Goal: Task Accomplishment & Management: Manage account settings

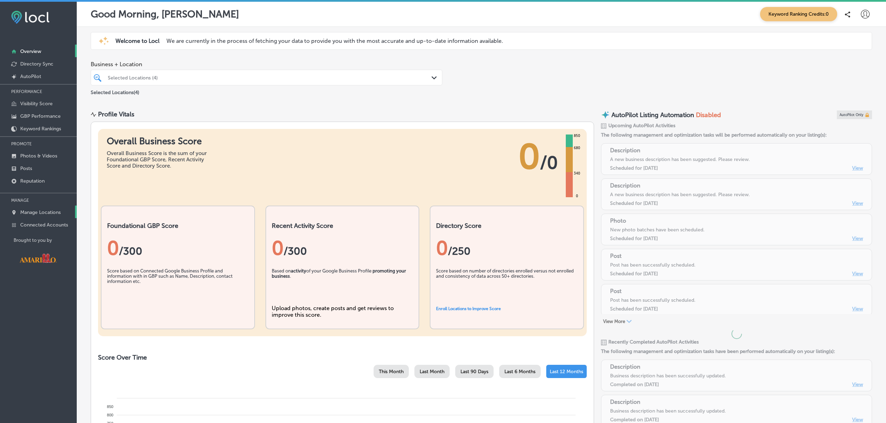
click at [28, 215] on p "Manage Locations" at bounding box center [40, 213] width 40 height 6
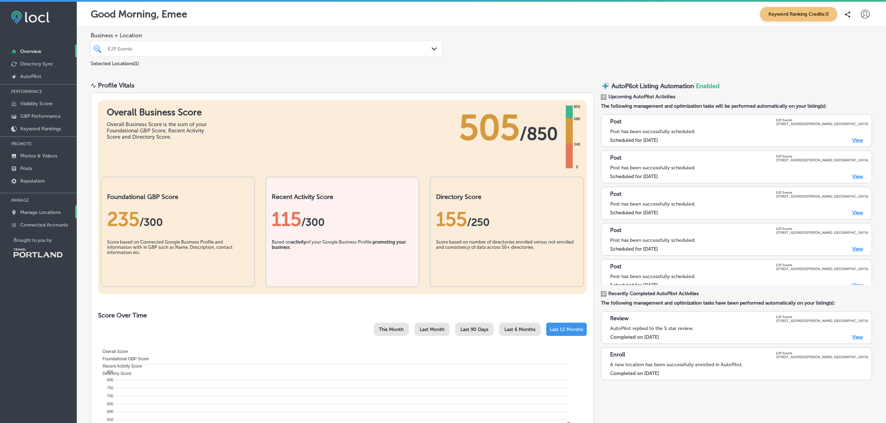
click at [47, 212] on p "Manage Locations" at bounding box center [40, 213] width 40 height 6
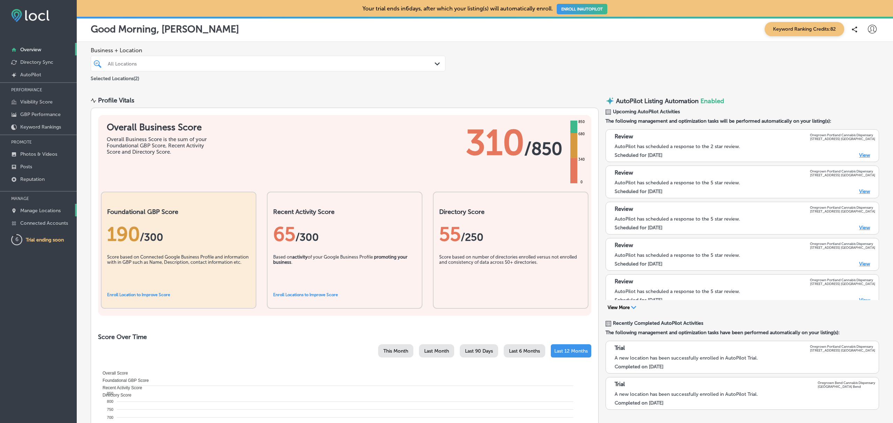
click at [40, 213] on p "Manage Locations" at bounding box center [40, 211] width 40 height 6
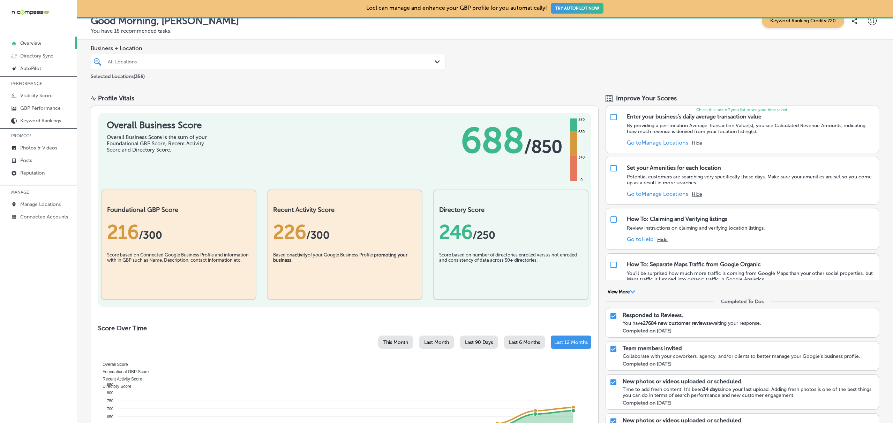
scroll to position [9, 0]
click at [37, 165] on link "Posts" at bounding box center [38, 160] width 77 height 13
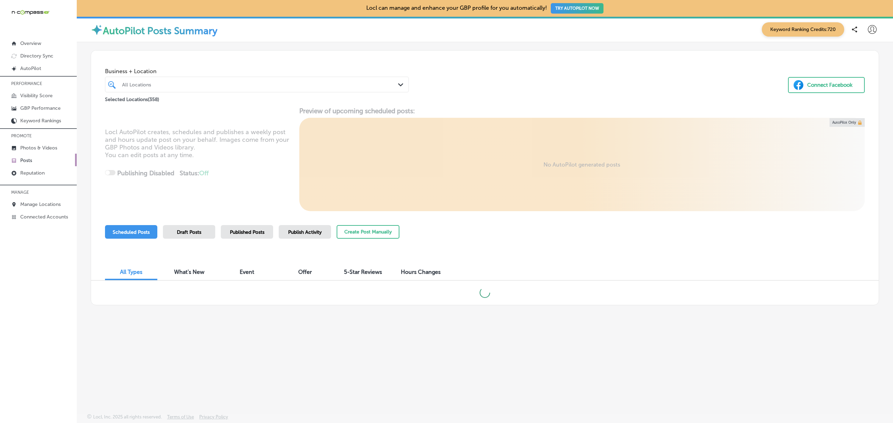
click at [297, 232] on span "Publish Activity" at bounding box center [304, 232] width 33 height 6
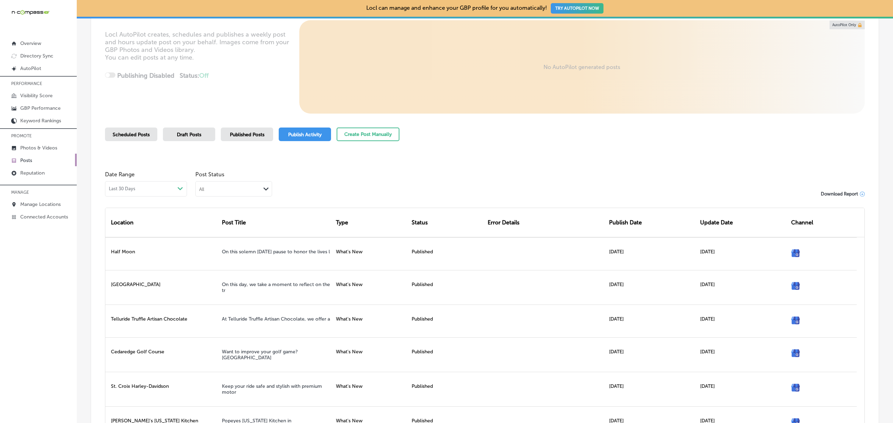
scroll to position [98, 0]
click at [238, 189] on div "All" at bounding box center [228, 188] width 65 height 7
click at [237, 220] on div "Failed" at bounding box center [234, 223] width 76 height 10
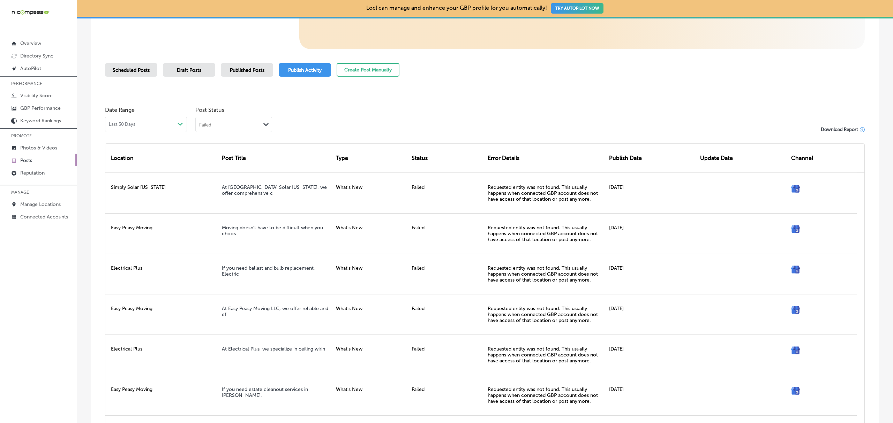
scroll to position [160, 0]
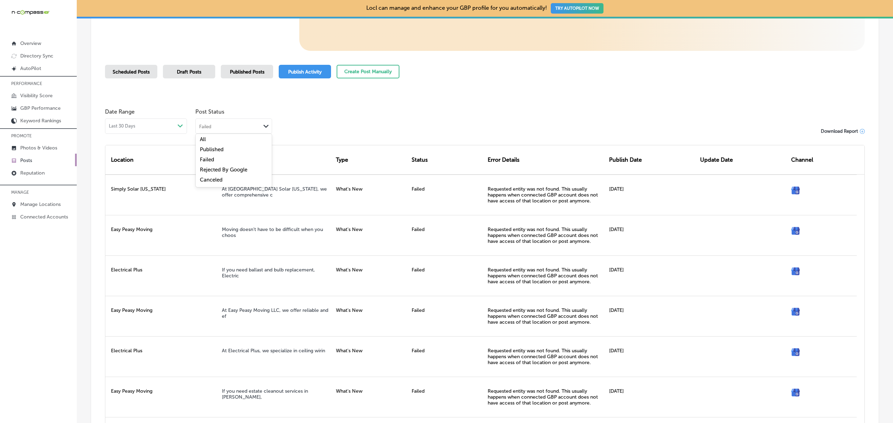
click at [249, 121] on div "Failed Path Created with Sketch." at bounding box center [234, 125] width 76 height 13
click at [244, 167] on label "Rejected By Google" at bounding box center [223, 170] width 47 height 6
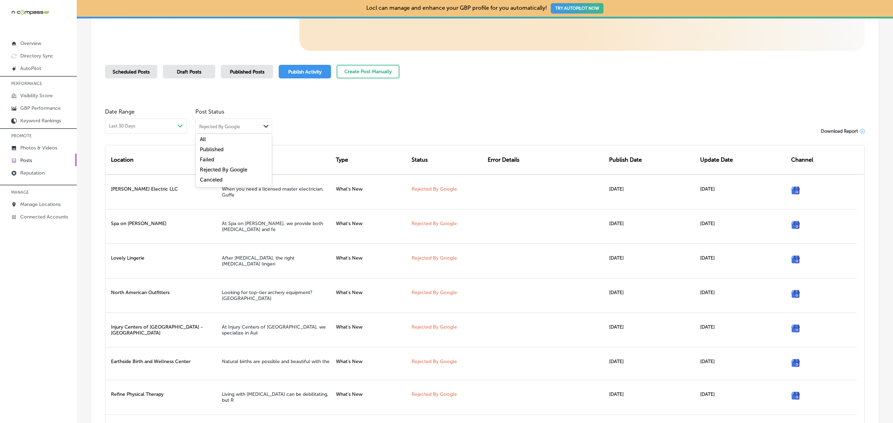
click at [250, 124] on div "Rejected By Google" at bounding box center [228, 126] width 65 height 7
click at [357, 113] on div "Date Range Last 30 Days Path Created with Sketch. Post Status Rejected By Googl…" at bounding box center [485, 119] width 760 height 29
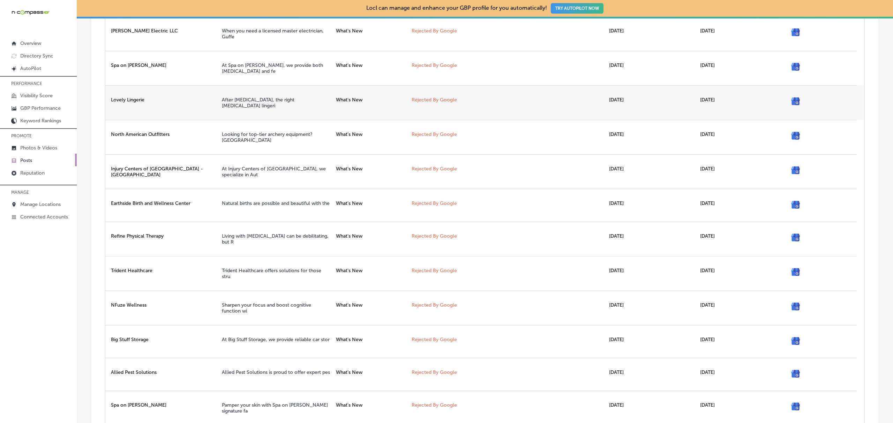
scroll to position [433, 0]
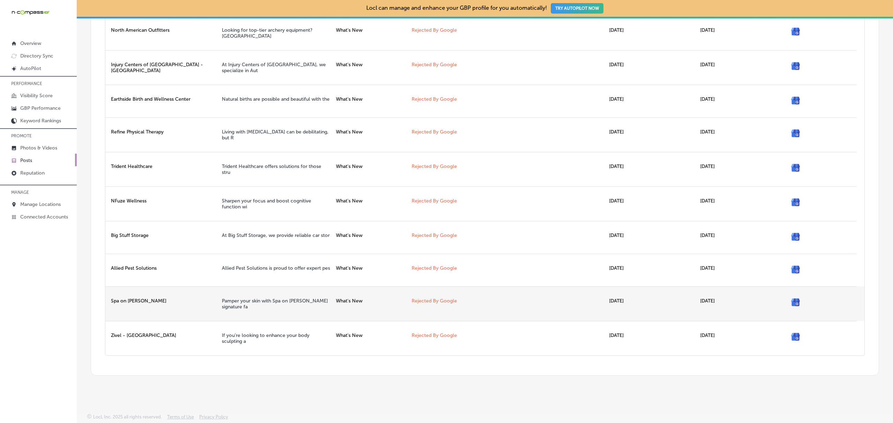
click at [422, 300] on link "Rejected By Google" at bounding box center [434, 301] width 45 height 6
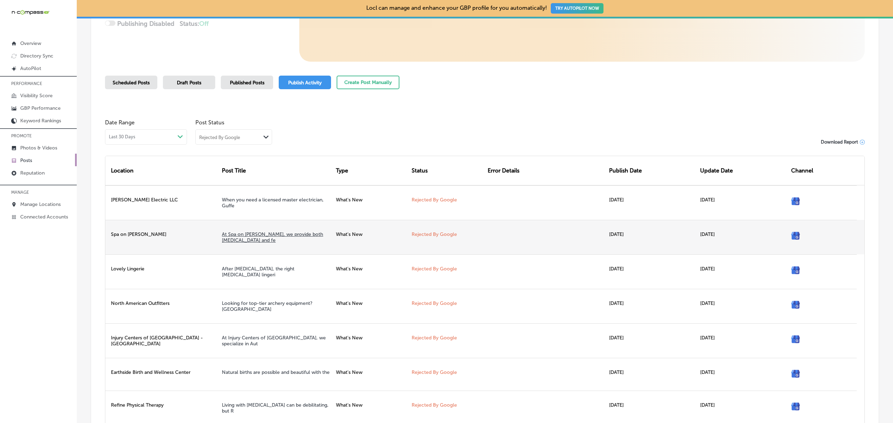
scroll to position [149, 0]
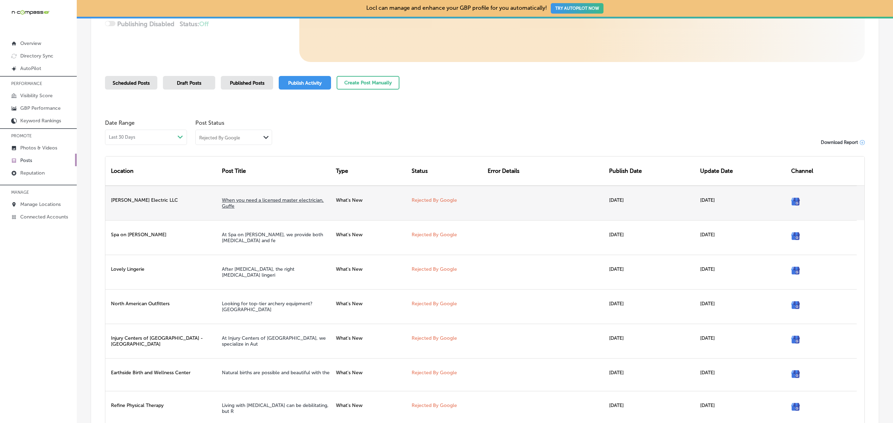
click at [278, 200] on link "When you need a licensed master electrician, Guffe" at bounding box center [273, 203] width 102 height 12
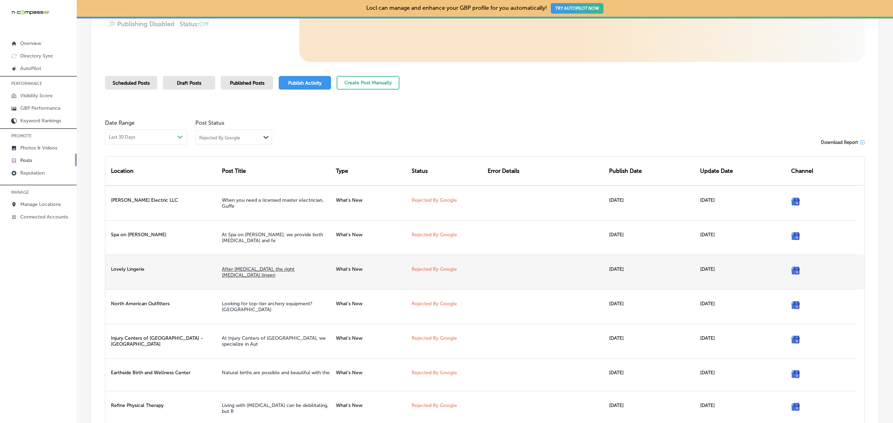
click at [262, 271] on link "After breast surgery, the right mastectomy lingeri" at bounding box center [258, 272] width 73 height 12
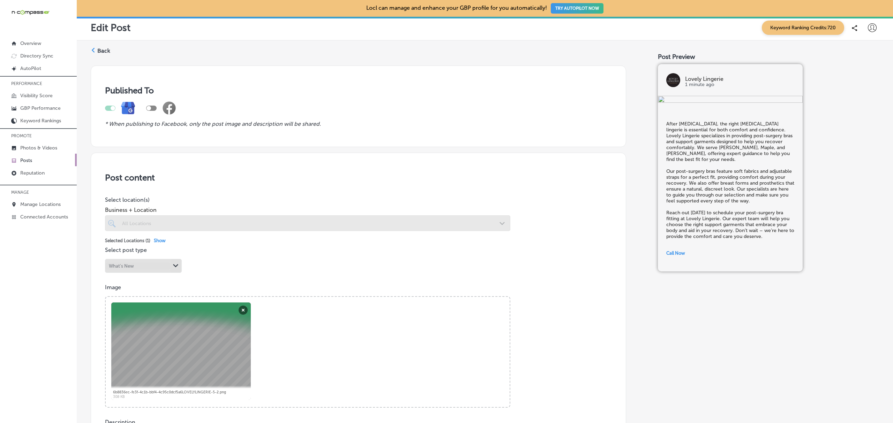
scroll to position [1, 0]
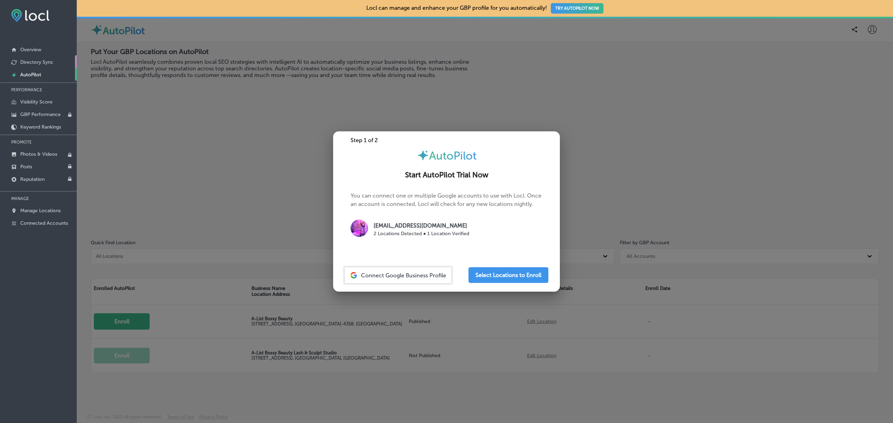
click at [52, 62] on p "Directory Sync" at bounding box center [36, 62] width 33 height 6
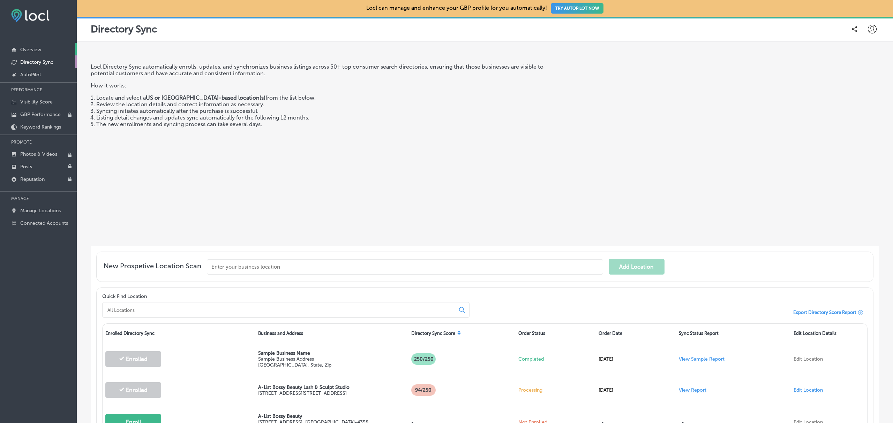
click at [50, 52] on link "Overview" at bounding box center [38, 49] width 77 height 13
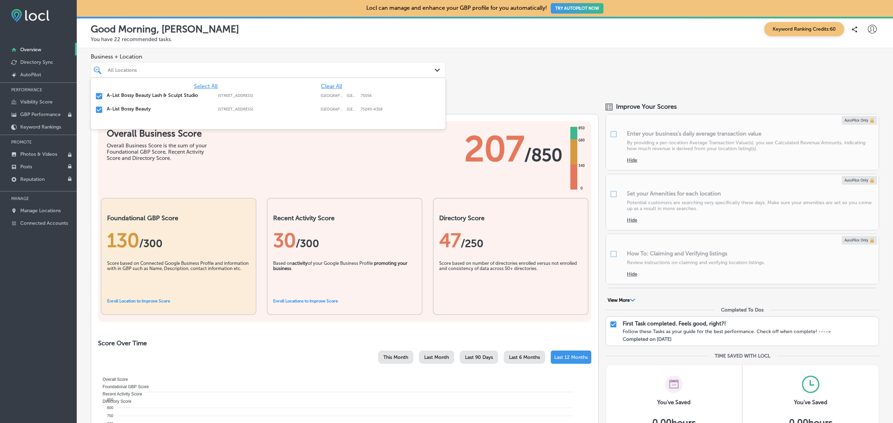
click at [236, 68] on div "All Locations" at bounding box center [271, 70] width 327 height 6
click at [100, 109] on input "checkbox" at bounding box center [99, 110] width 8 height 8
click at [508, 76] on div "Business + Location option 5301 Alpha Rd, deselected. option 3964 State HWY 121…" at bounding box center [485, 71] width 816 height 46
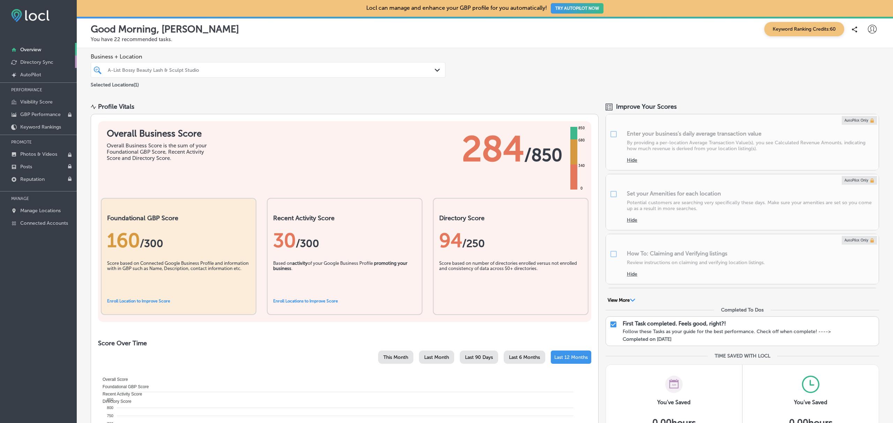
click at [43, 65] on p "Directory Sync" at bounding box center [36, 62] width 33 height 6
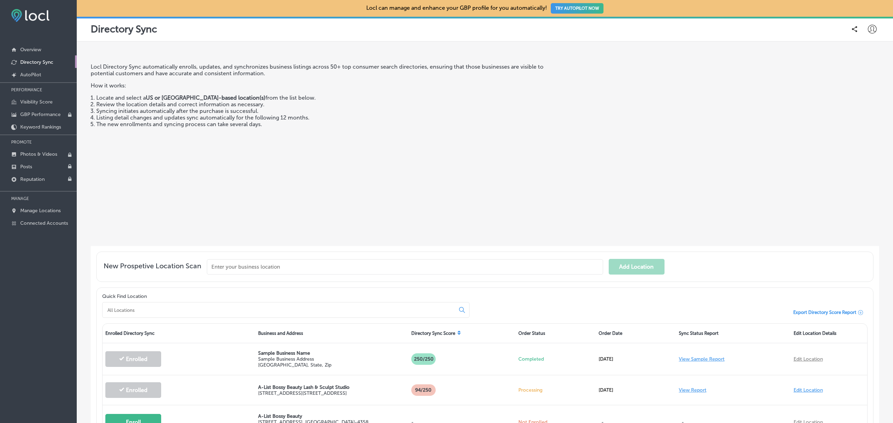
scroll to position [76, 0]
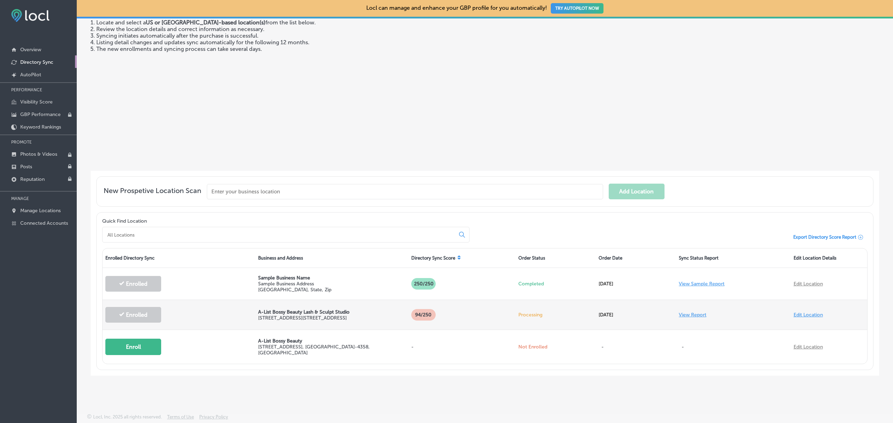
click at [687, 314] on link "View Report" at bounding box center [693, 315] width 28 height 6
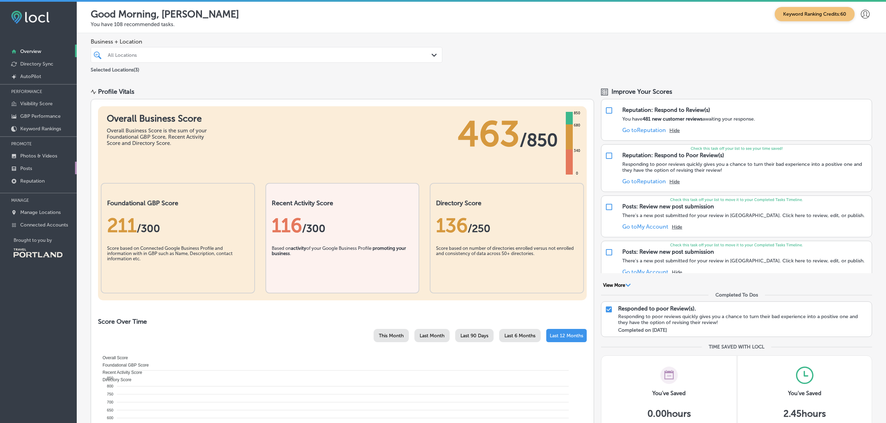
click at [43, 167] on link "Posts" at bounding box center [38, 168] width 77 height 13
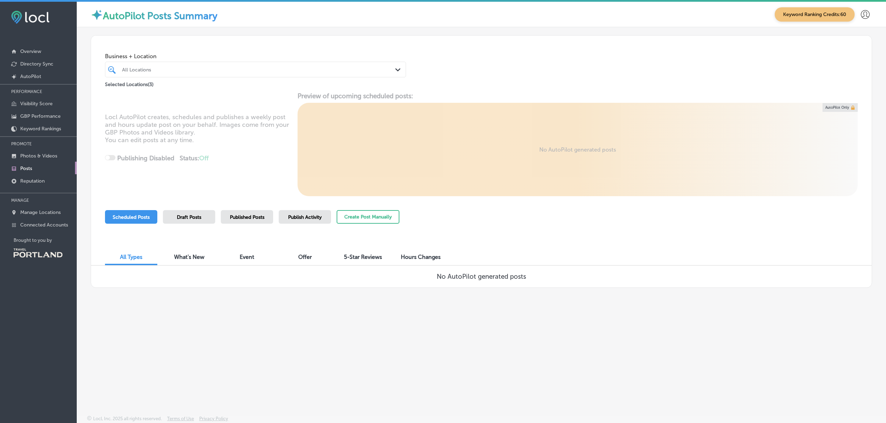
click at [255, 214] on span "Published Posts" at bounding box center [247, 217] width 35 height 6
click at [203, 216] on div "Draft Posts" at bounding box center [189, 217] width 52 height 14
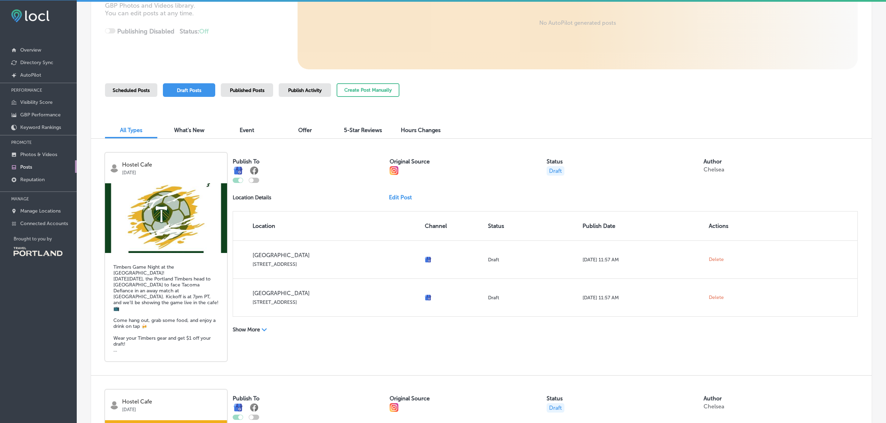
scroll to position [126, 0]
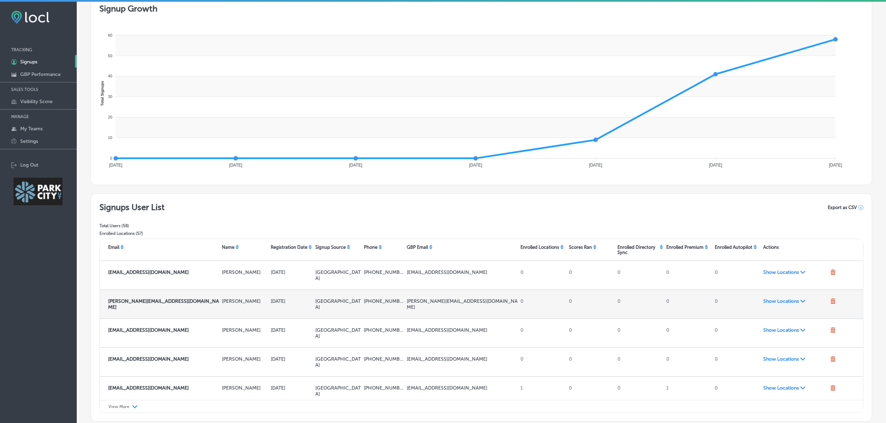
scroll to position [68, 0]
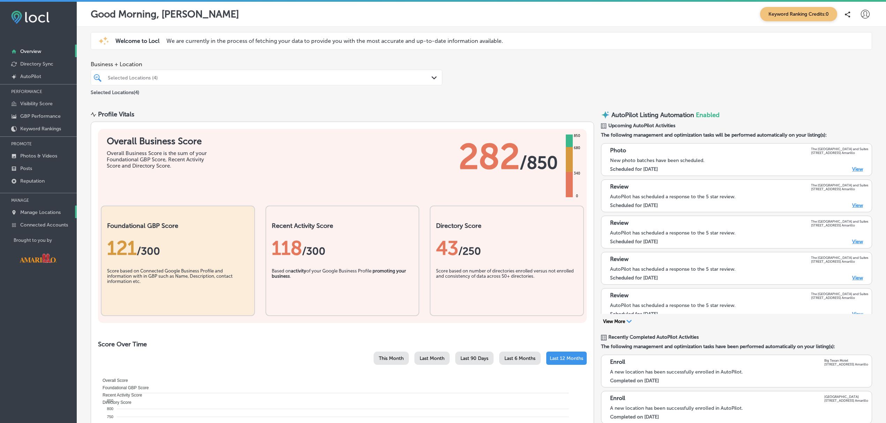
click at [56, 213] on p "Manage Locations" at bounding box center [40, 213] width 40 height 6
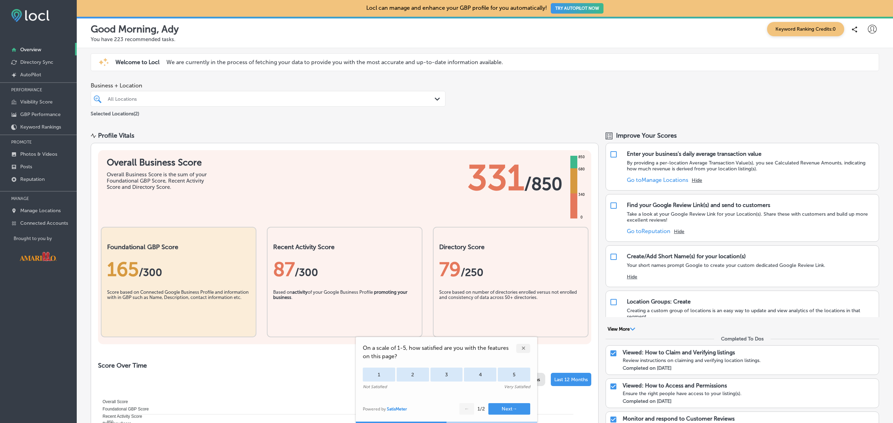
click at [868, 25] on icon at bounding box center [872, 29] width 9 height 9
click at [853, 59] on p "My Account" at bounding box center [861, 54] width 31 height 8
select select "US"
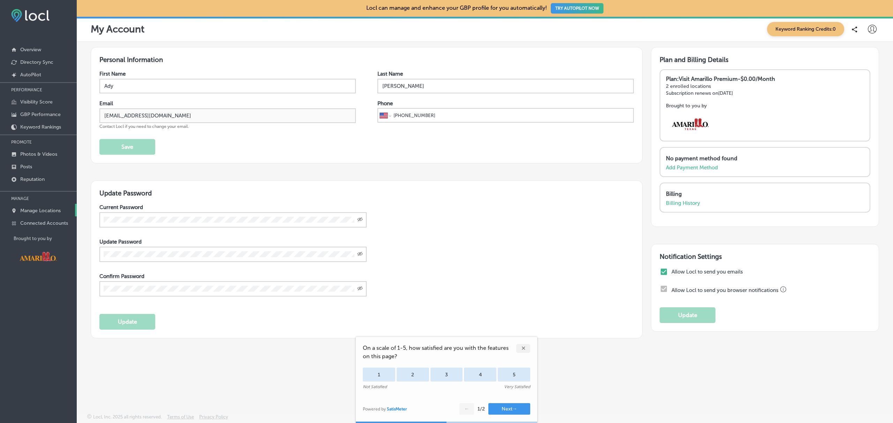
click at [45, 208] on link "Manage Locations" at bounding box center [38, 210] width 77 height 13
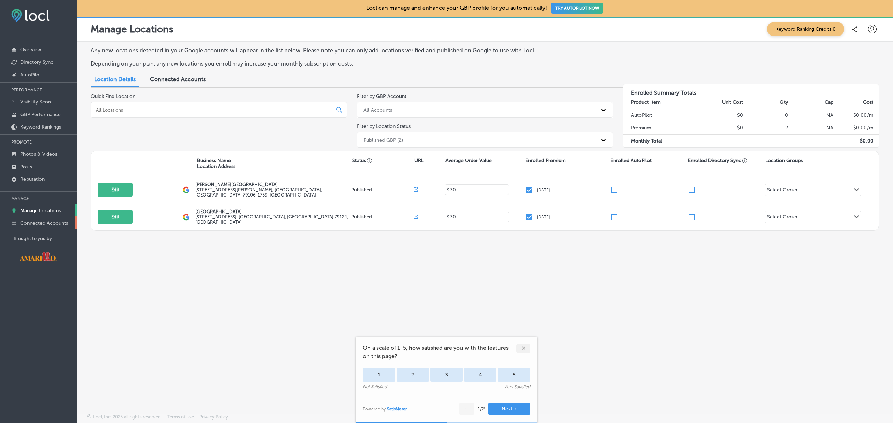
click at [43, 226] on p "Connected Accounts" at bounding box center [44, 223] width 48 height 6
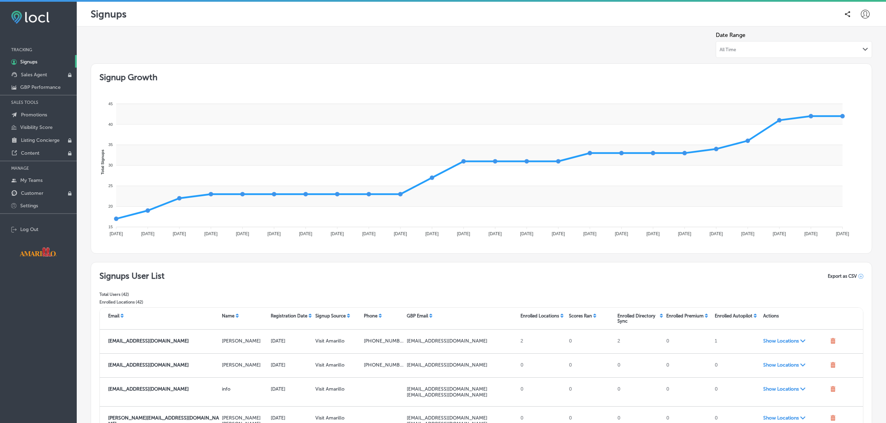
click at [720, 315] on p "Enrolled Autopilot" at bounding box center [734, 316] width 38 height 5
click at [753, 316] on icon at bounding box center [755, 316] width 4 height 4
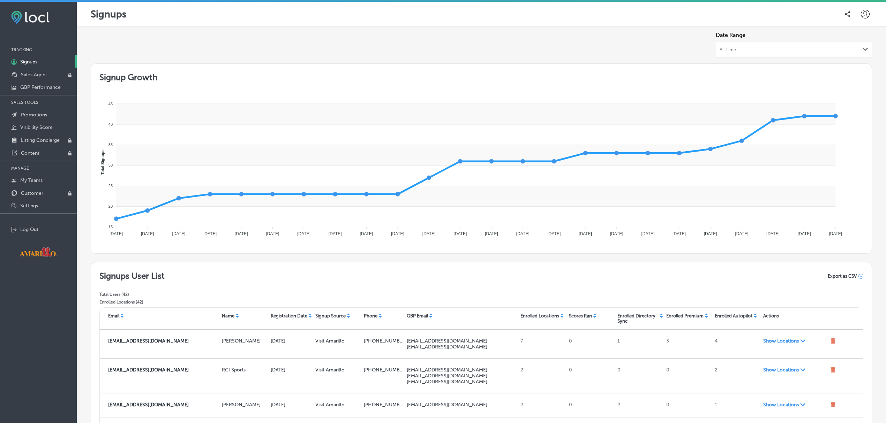
scroll to position [122, 0]
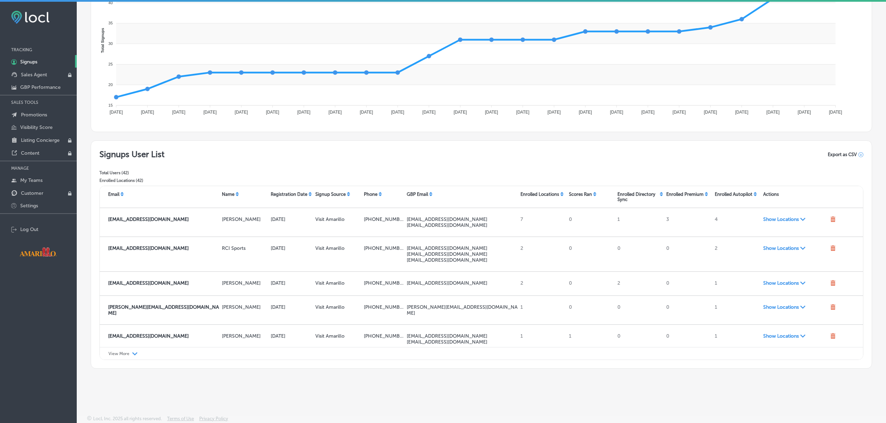
click at [129, 352] on p "View More" at bounding box center [118, 354] width 21 height 5
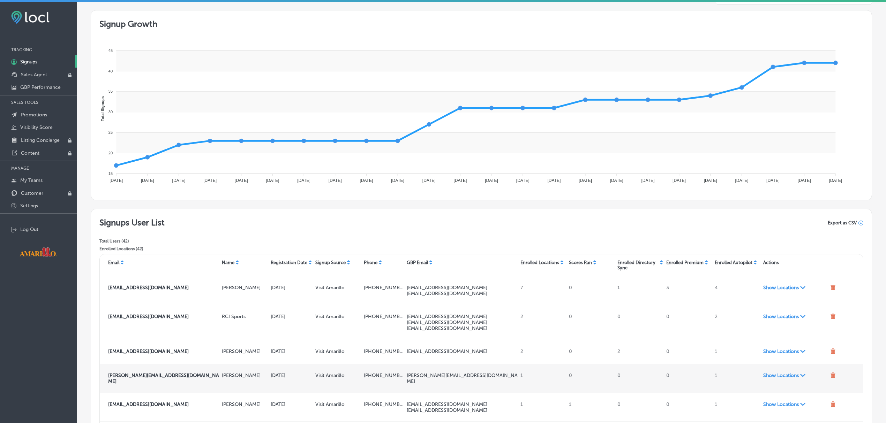
scroll to position [0, 0]
